Goal: Transaction & Acquisition: Purchase product/service

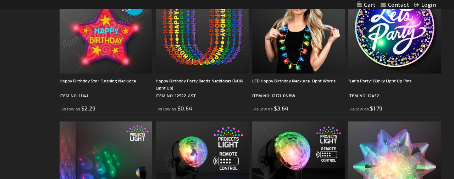
scroll to position [371, 0]
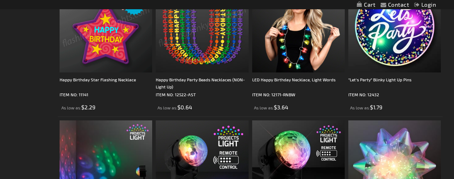
click at [182, 54] on img at bounding box center [202, 26] width 92 height 92
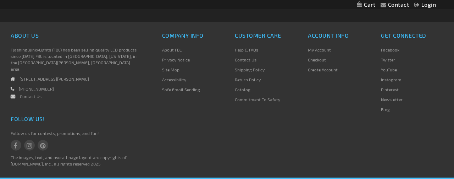
scroll to position [2374, 0]
